Goal: Obtain resource: Obtain resource

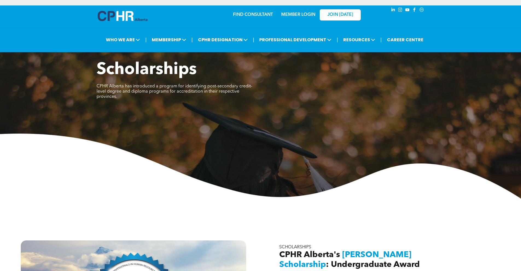
scroll to position [150, 0]
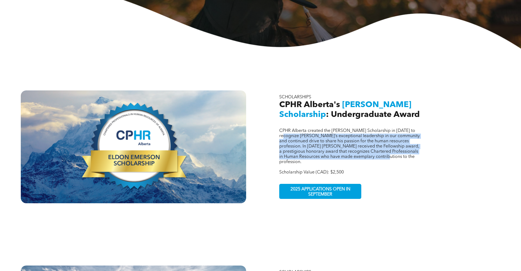
drag, startPoint x: 289, startPoint y: 130, endPoint x: 408, endPoint y: 150, distance: 121.1
click at [408, 150] on span "CPHR Alberta created the Eldon Emerson Scholarship in 2021 to recognize Eldon’s…" at bounding box center [349, 147] width 141 height 36
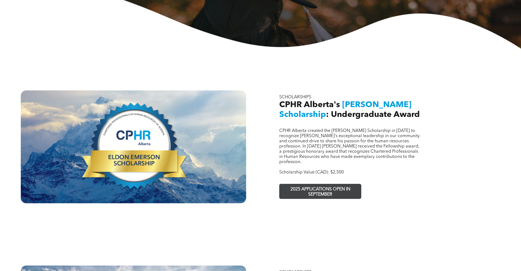
click at [346, 184] on span "2025 APPLICATIONS OPEN IN SEPTEMBER" at bounding box center [320, 192] width 80 height 16
click at [321, 148] on span "CPHR Alberta created the Eldon Emerson Scholarship in 2021 to recognize Eldon’s…" at bounding box center [349, 147] width 141 height 36
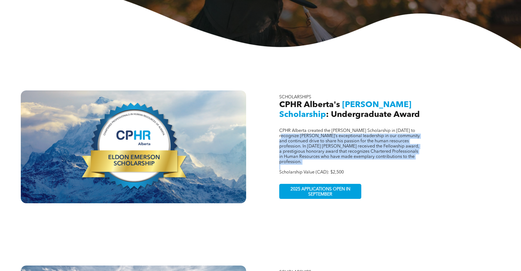
drag, startPoint x: 293, startPoint y: 131, endPoint x: 414, endPoint y: 156, distance: 123.9
click at [414, 156] on div "CPHR Alberta created the Eldon Emerson Scholarship in 2021 to recognize Eldon’s…" at bounding box center [350, 152] width 143 height 47
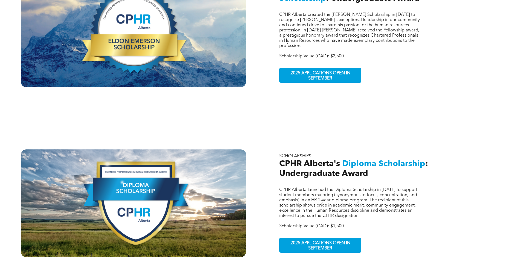
click at [272, 185] on div "CPHR Alberta launched the Diploma Scholarship in 2023 to support student member…" at bounding box center [260, 193] width 521 height 170
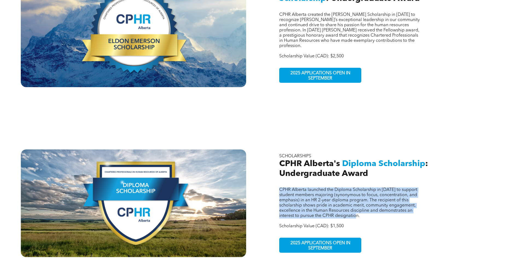
drag, startPoint x: 279, startPoint y: 180, endPoint x: 396, endPoint y: 204, distance: 119.3
click at [396, 204] on div "CPHR Alberta launched the Diploma Scholarship in 2023 to support student member…" at bounding box center [387, 204] width 225 height 108
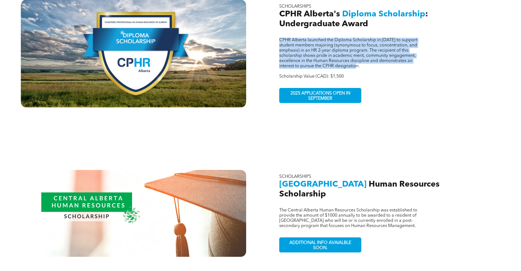
scroll to position [475, 0]
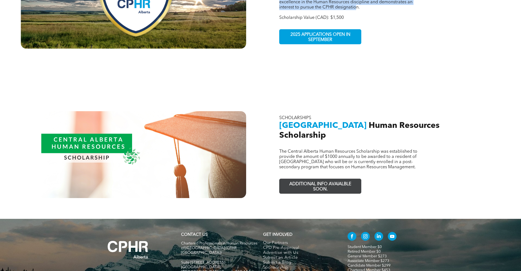
click at [343, 179] on span "ADDITIONAL INFO AVAIALBLE SOON." at bounding box center [320, 187] width 80 height 16
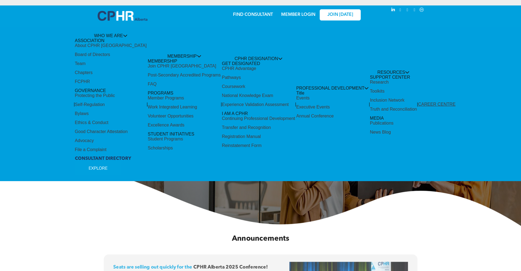
scroll to position [117, 0]
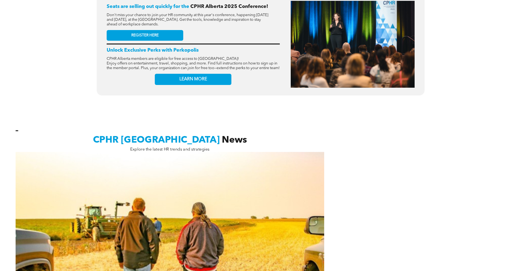
scroll to position [406, 0]
